Goal: Transaction & Acquisition: Purchase product/service

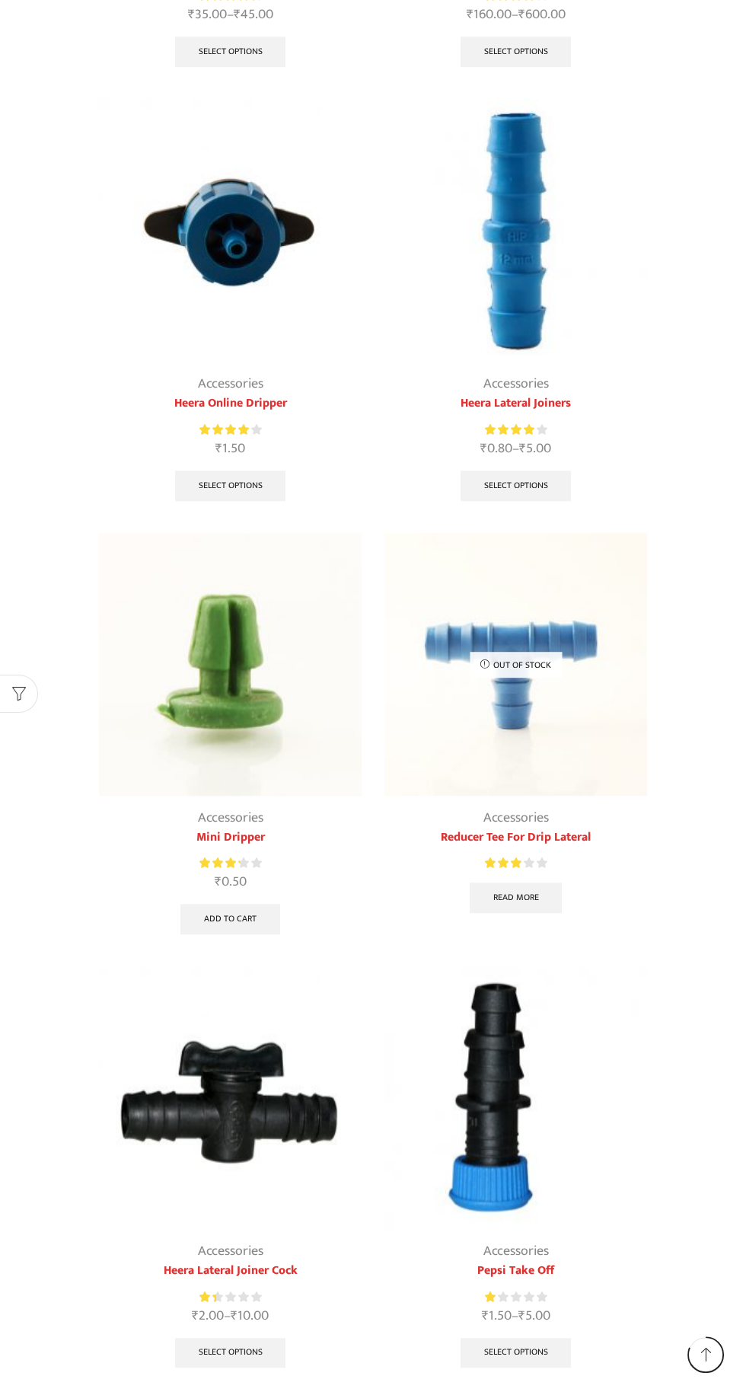
scroll to position [1468, 0]
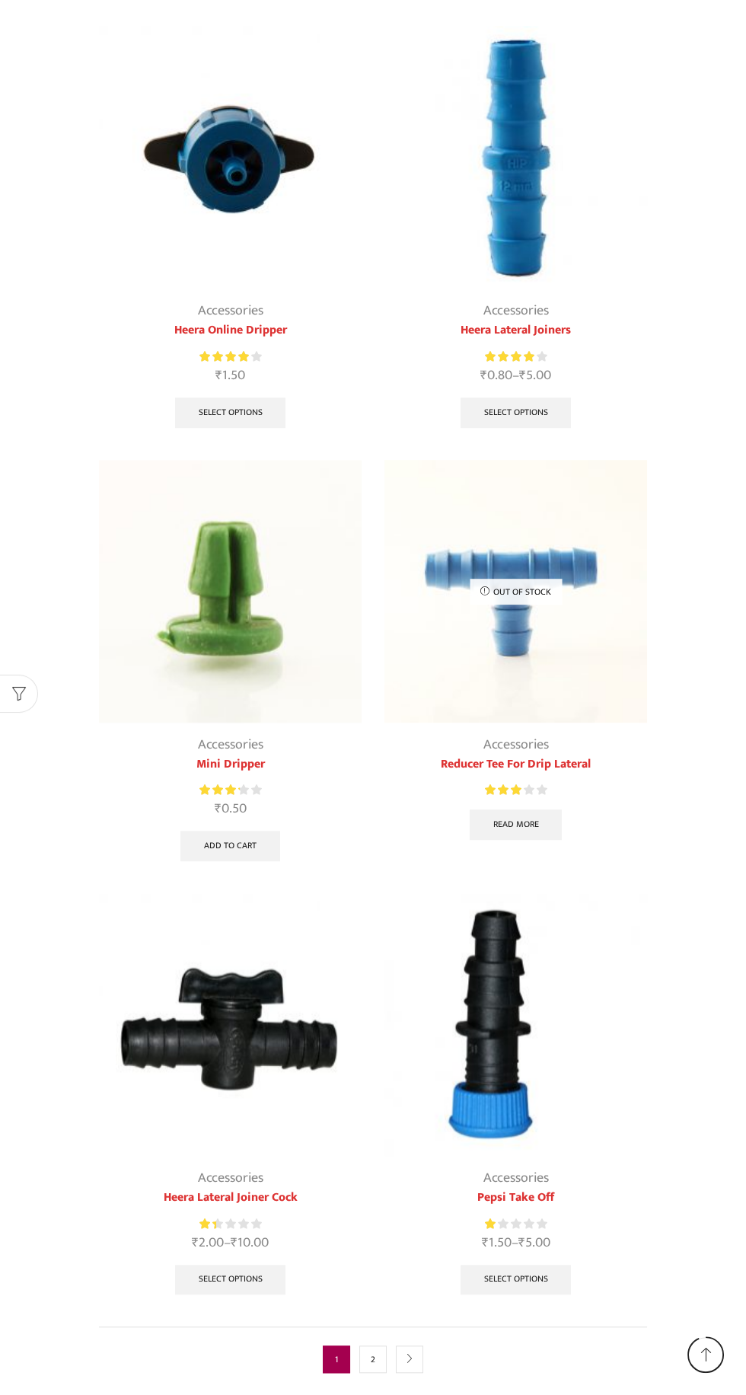
click at [197, 610] on img at bounding box center [230, 591] width 263 height 263
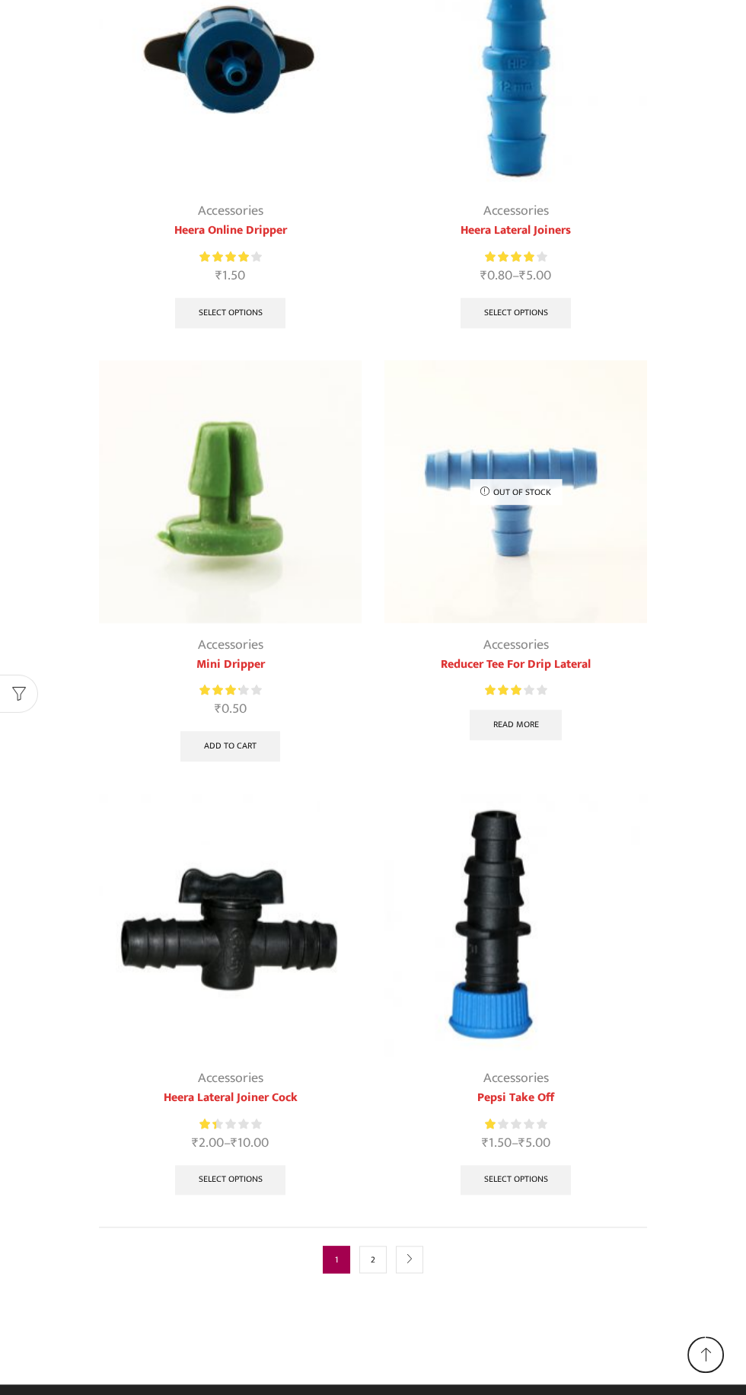
scroll to position [1572, 0]
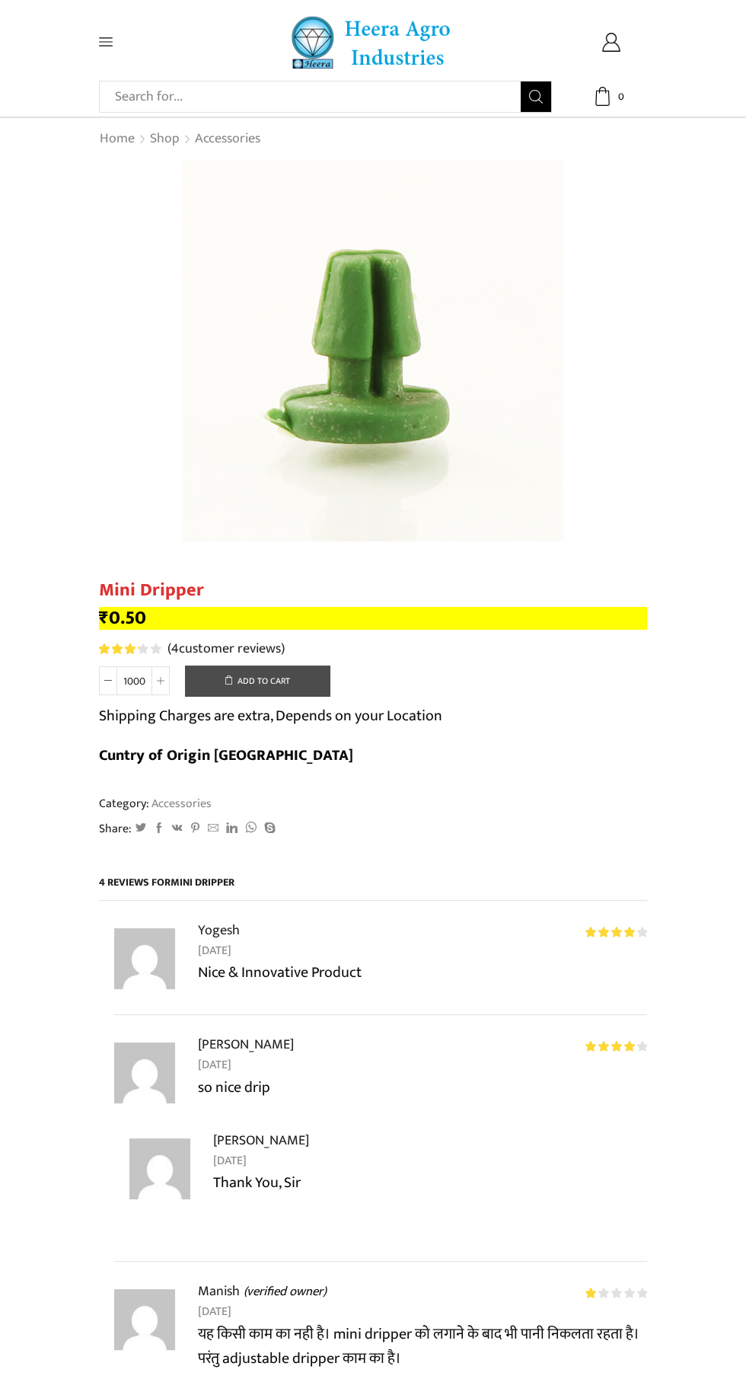
click at [315, 687] on button "Add to cart" at bounding box center [257, 680] width 145 height 30
click at [622, 104] on span "1000" at bounding box center [620, 96] width 15 height 15
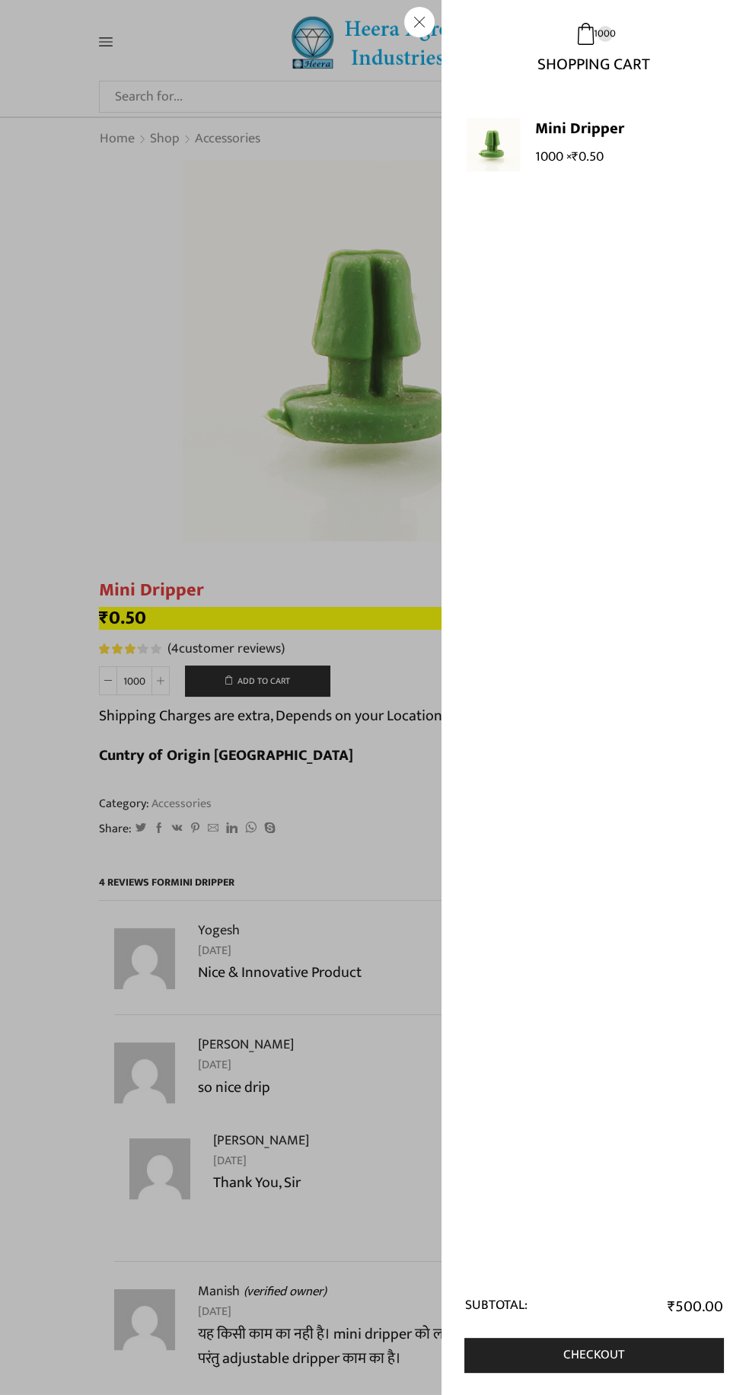
click at [575, 106] on div "1000 Cart ₹ 500.00 1000 1000 Shopping Cart" at bounding box center [611, 96] width 72 height 19
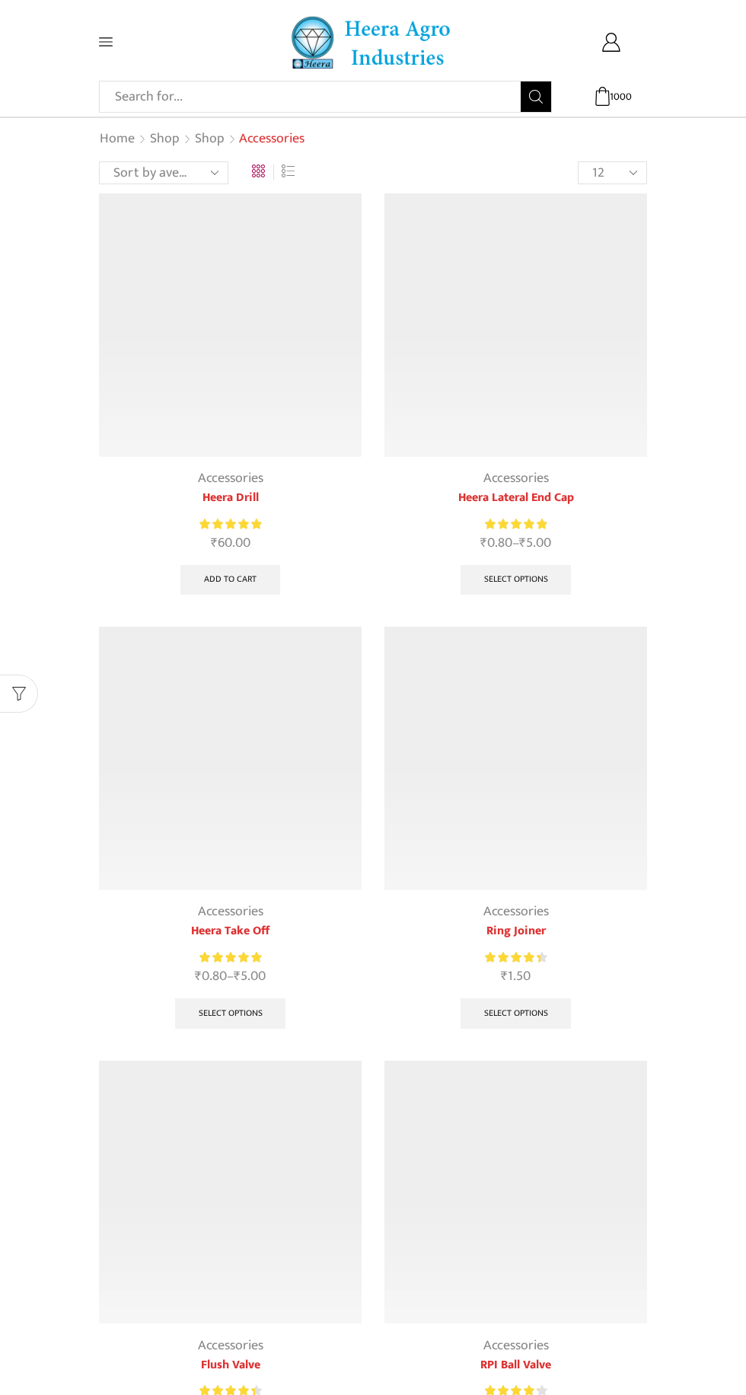
scroll to position [1572, 0]
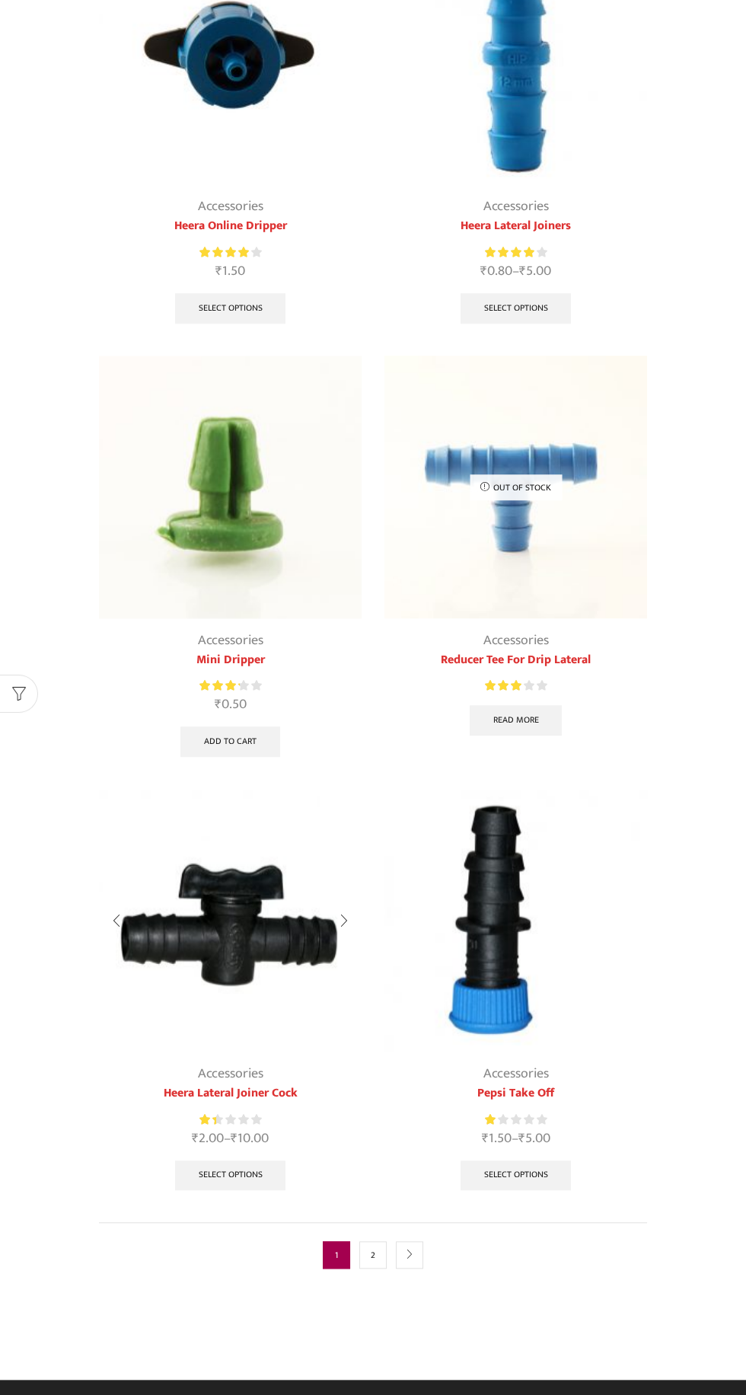
click at [264, 943] on img at bounding box center [230, 920] width 263 height 263
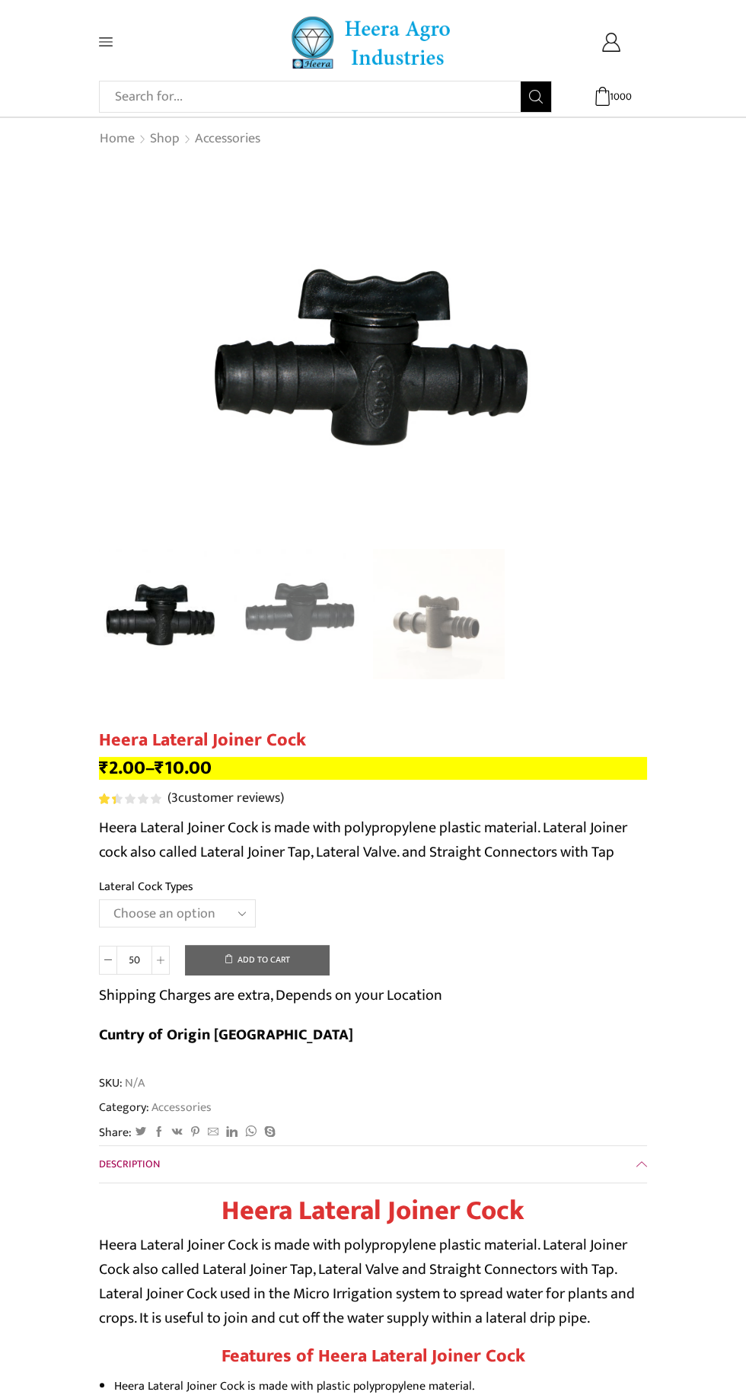
click at [210, 915] on select "Choose an option 12MM 16MM 20MM" at bounding box center [177, 913] width 157 height 28
select select "20MM"
click at [99, 900] on select "Choose an option 12MM 16MM 20MM" at bounding box center [177, 913] width 157 height 28
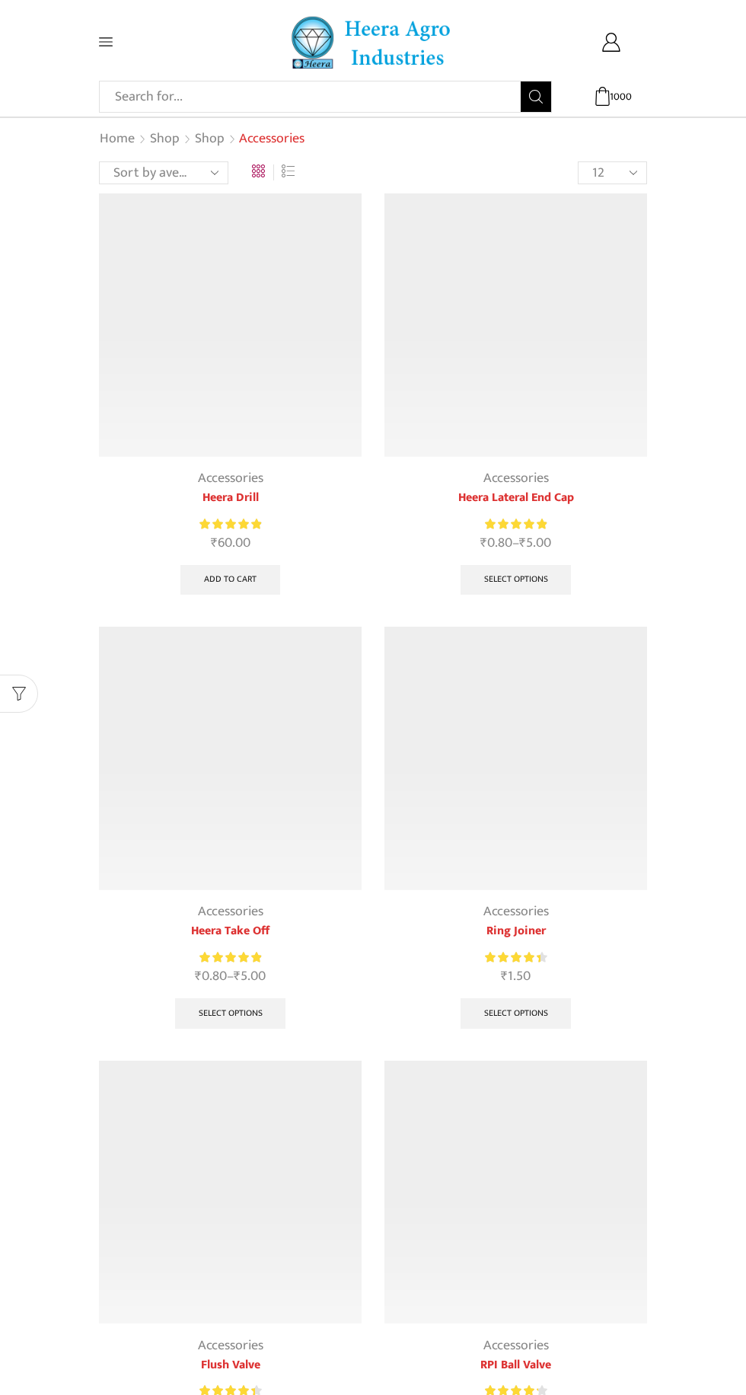
scroll to position [1572, 0]
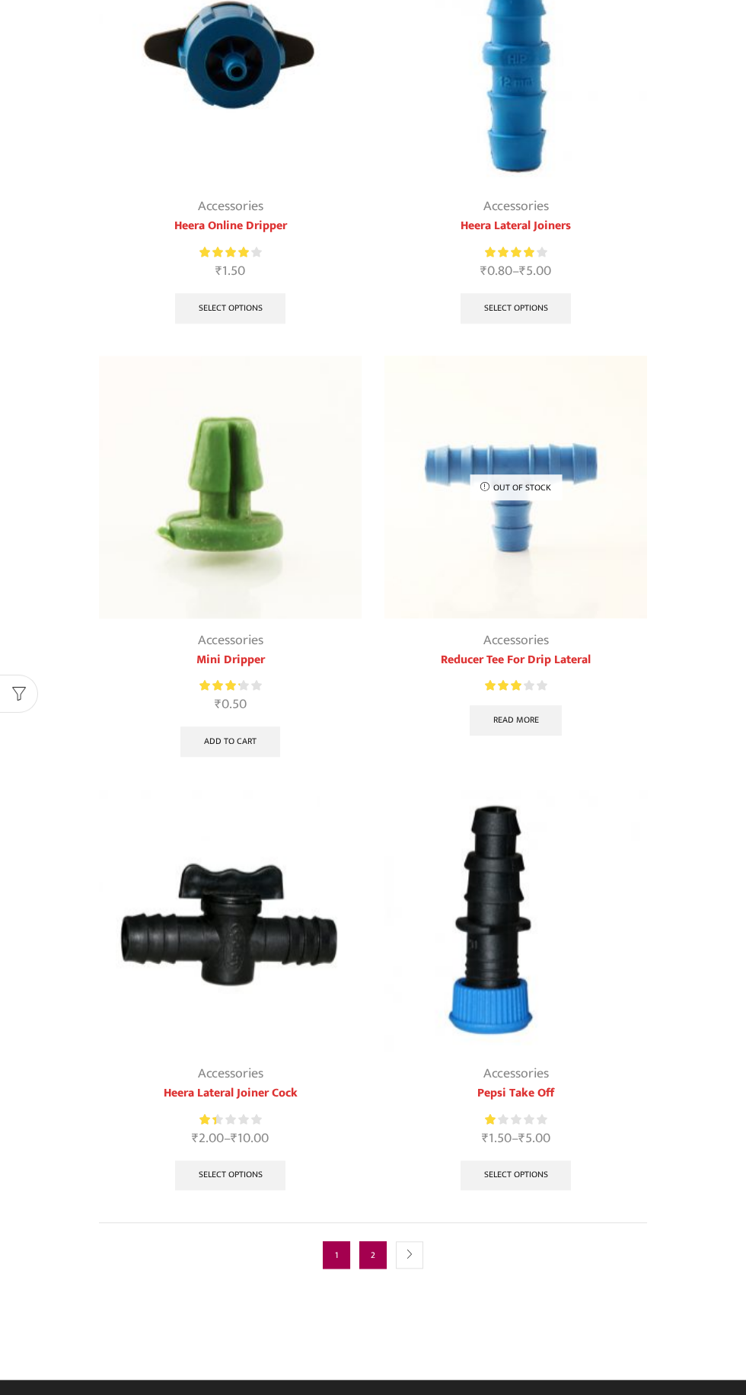
click at [377, 1248] on link "2" at bounding box center [372, 1254] width 27 height 27
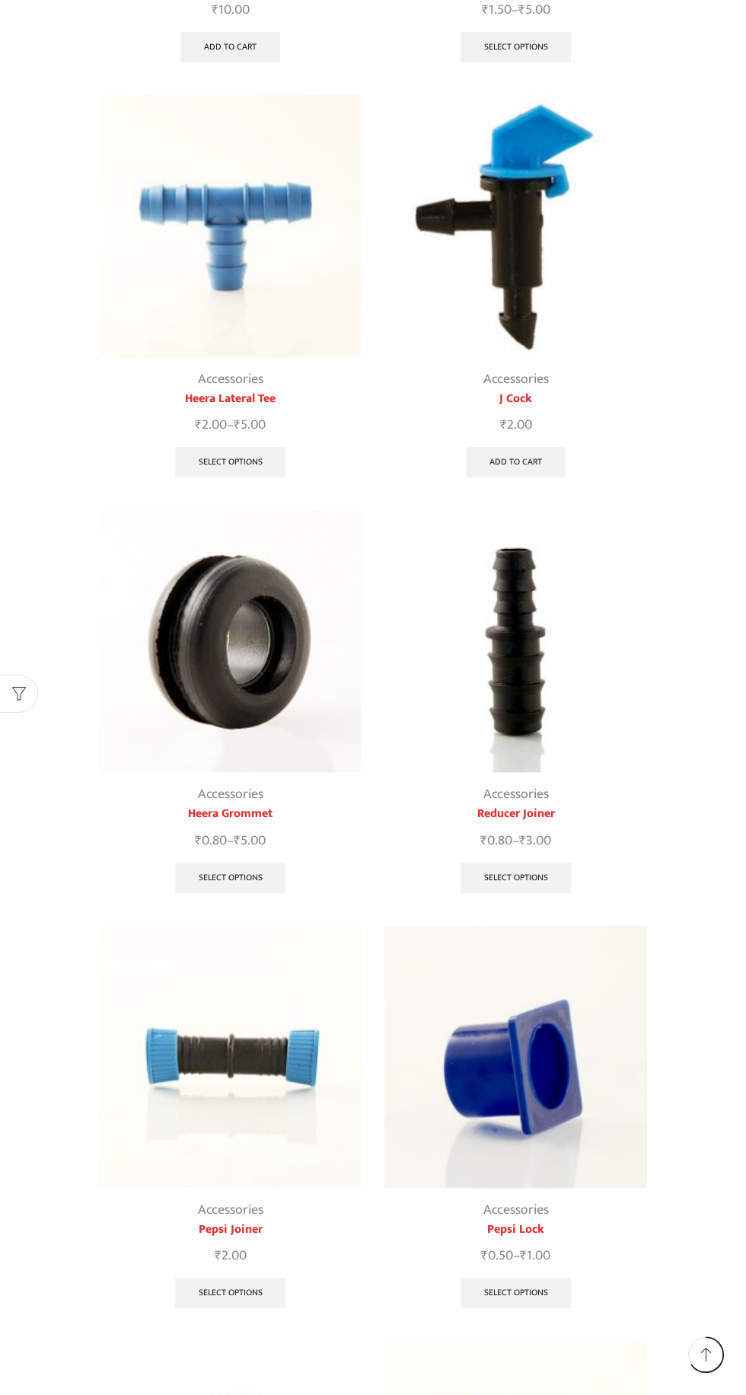
scroll to position [946, 0]
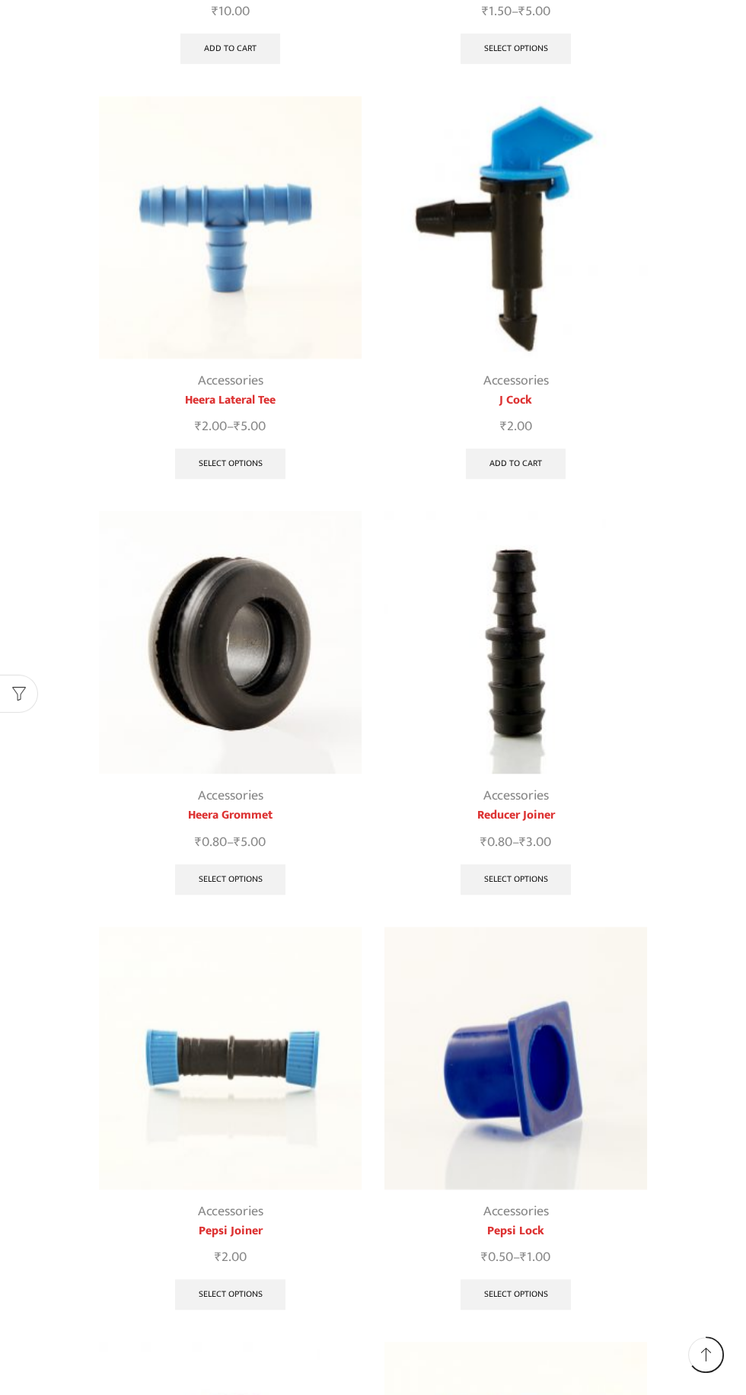
click at [301, 644] on img at bounding box center [230, 642] width 263 height 263
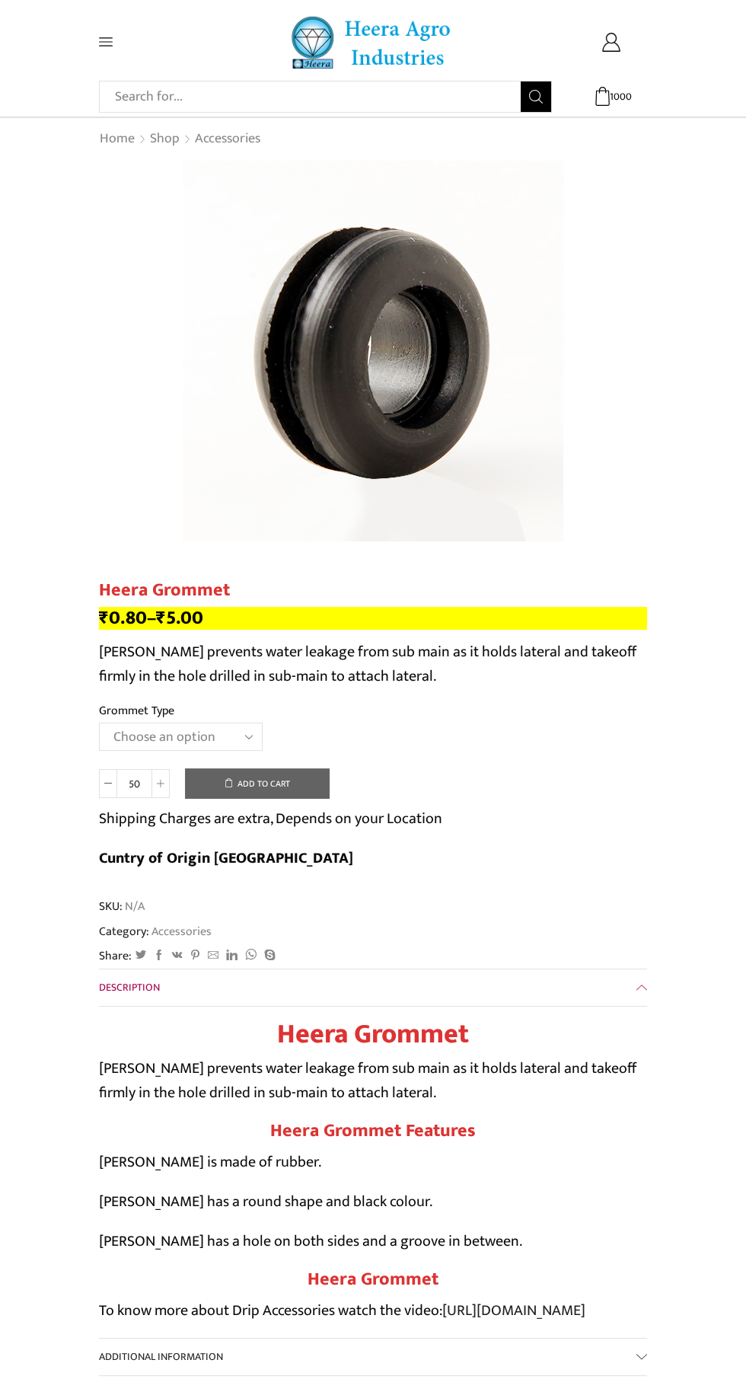
click at [209, 735] on select "Choose an option 12MM Grommet 16MM Grommet (J) 20MM Grommet" at bounding box center [181, 736] width 164 height 28
click at [99, 722] on select "Choose an option 12MM Grommet 16MM Grommet (J) 20MM Grommet" at bounding box center [181, 736] width 164 height 28
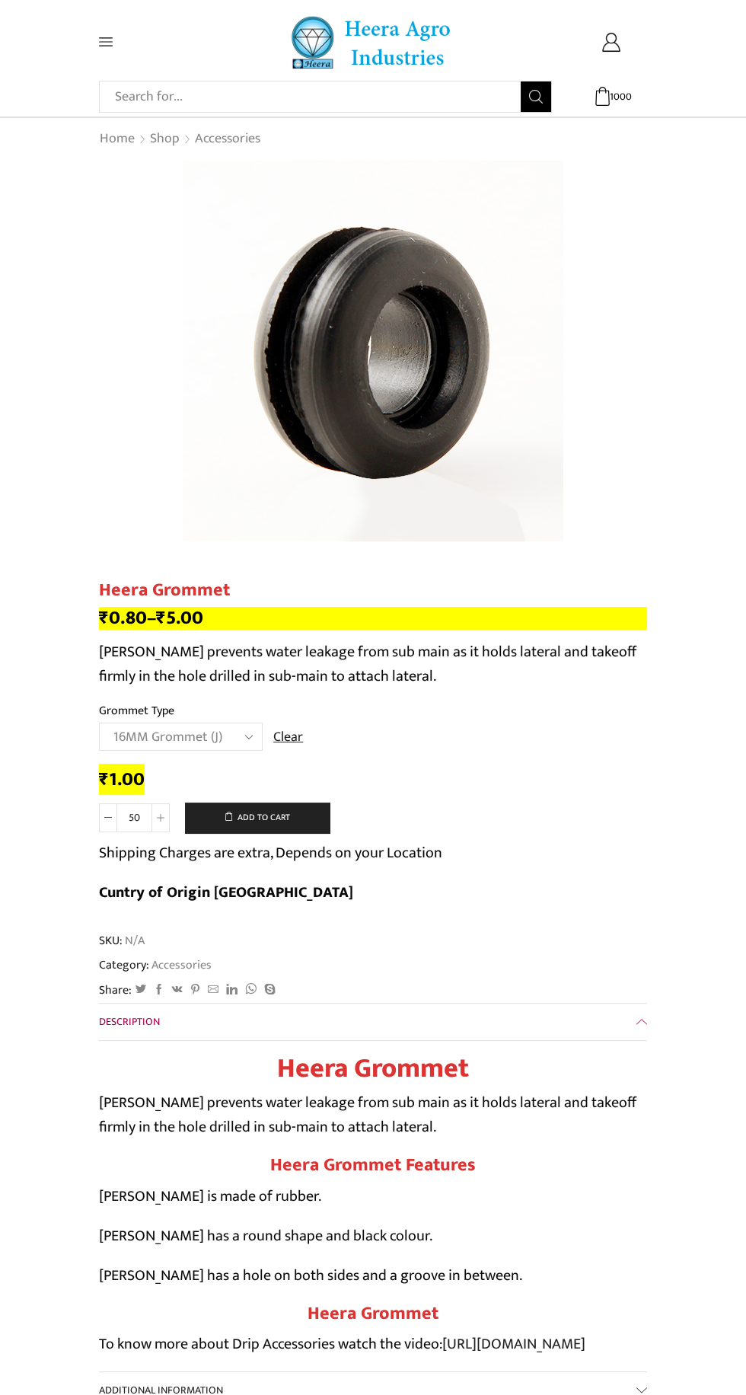
click at [214, 731] on select "Choose an option 12MM Grommet 16MM Grommet (J) 20MM Grommet" at bounding box center [181, 736] width 164 height 28
select select "20MM Grommet"
click at [99, 722] on select "Choose an option 12MM Grommet 16MM Grommet (J) 20MM Grommet" at bounding box center [181, 736] width 164 height 28
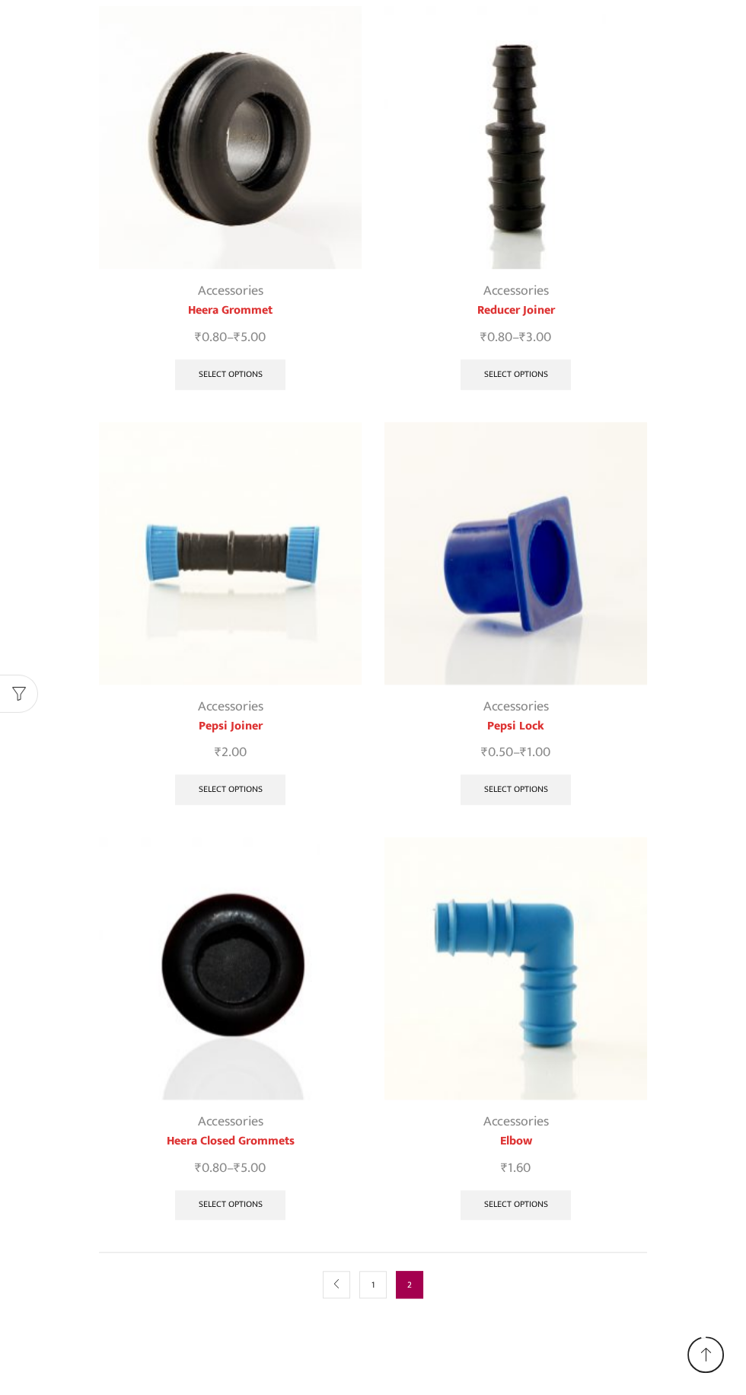
scroll to position [1486, 0]
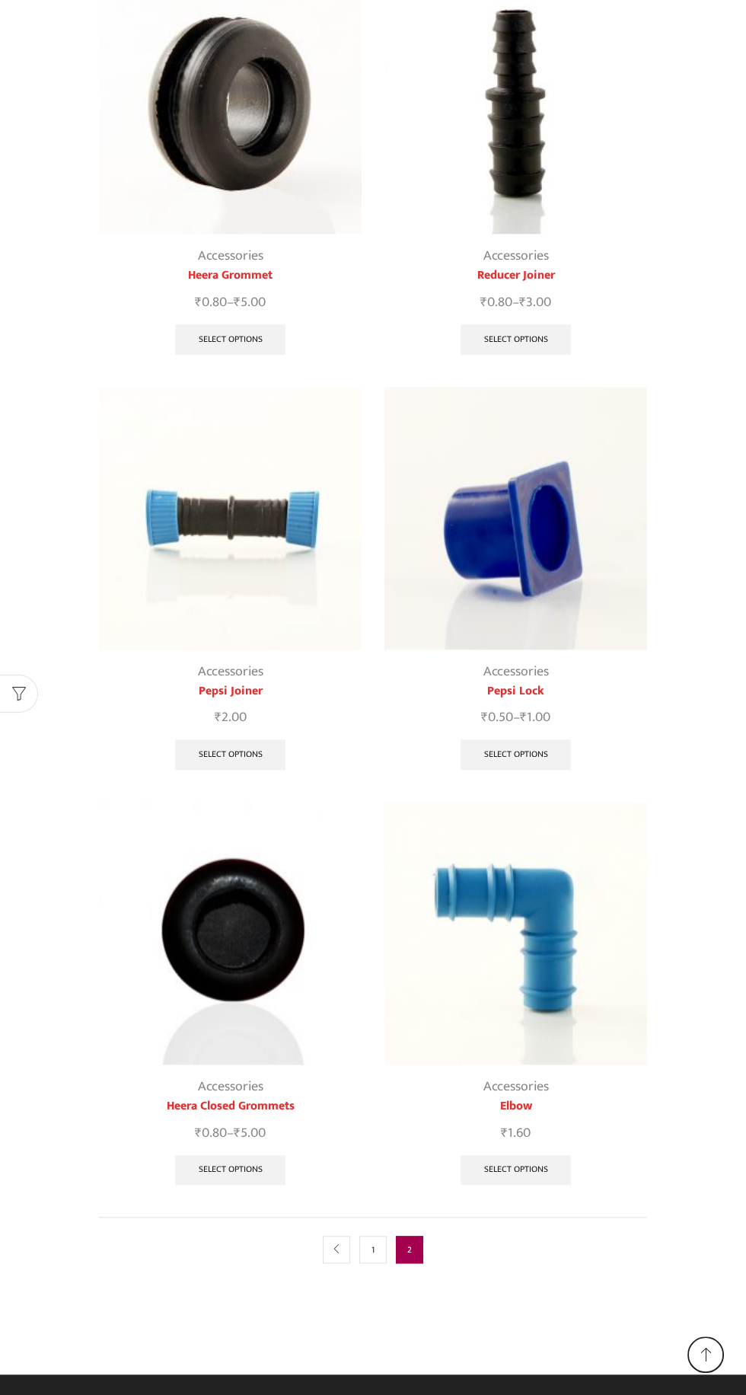
click at [241, 944] on img at bounding box center [230, 933] width 263 height 263
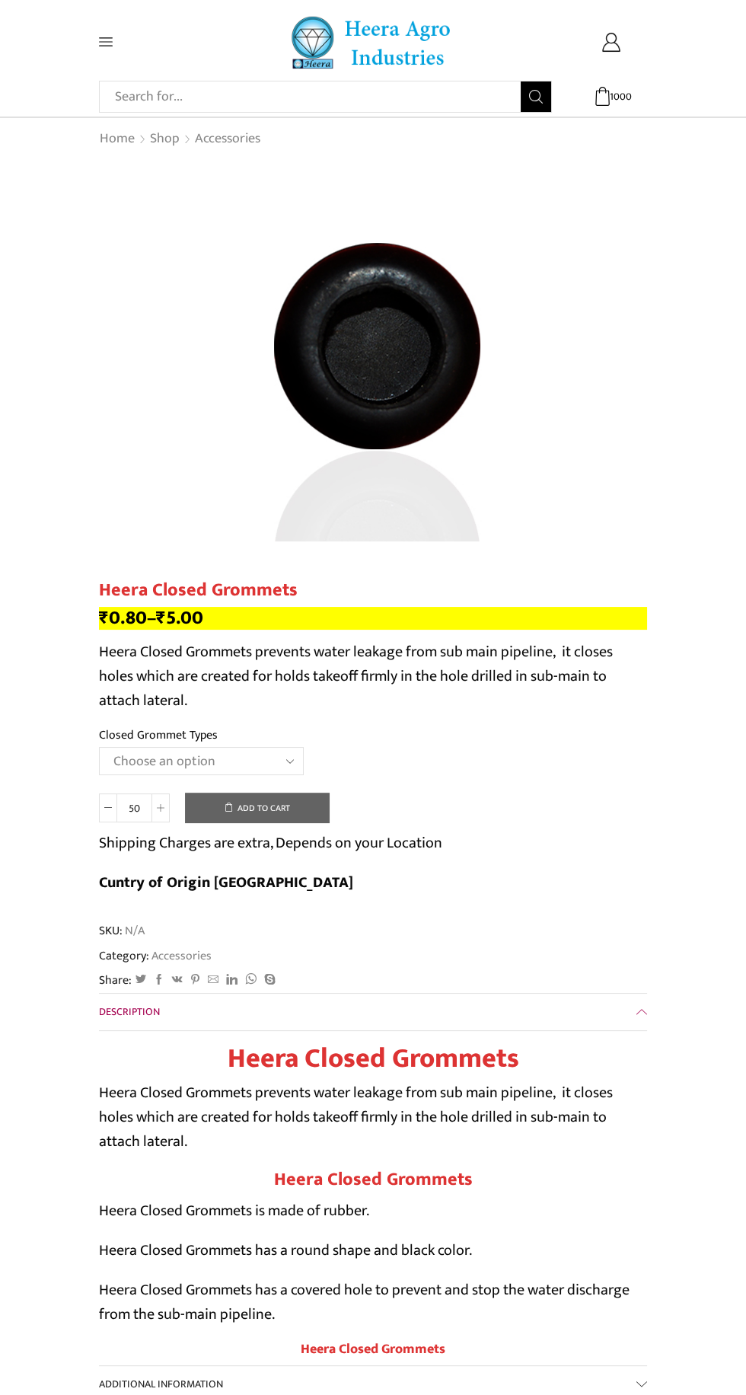
click at [247, 767] on select "Choose an option 12MM Closed Grommet 16MM Closed Grommet (J) 20MM Closed Grommet" at bounding box center [201, 761] width 205 height 28
click at [99, 747] on select "Choose an option 12MM Closed Grommet 16MM Closed Grommet (J) 20MM Closed Grommet" at bounding box center [201, 761] width 205 height 28
select select "16MM Closed Grommet (J)"
